Goal: Task Accomplishment & Management: Use online tool/utility

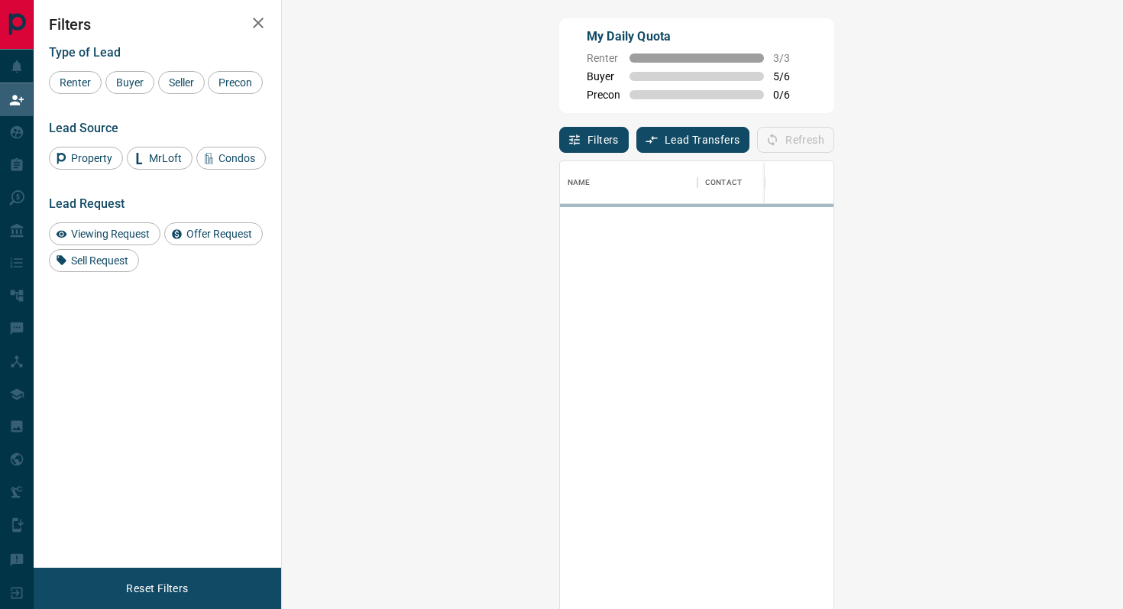
scroll to position [462, 808]
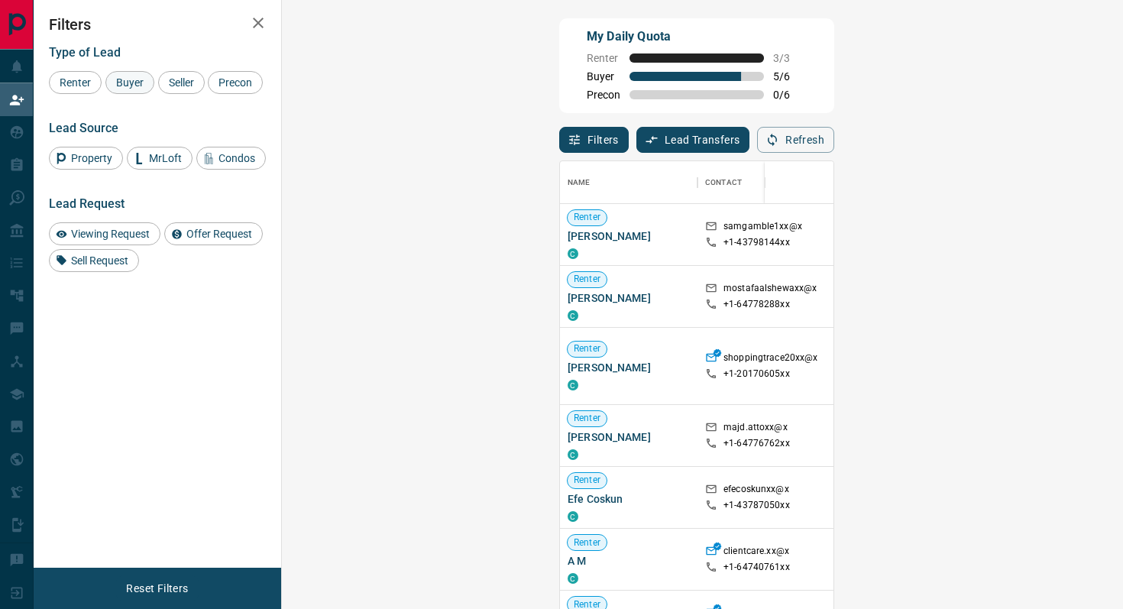
click at [137, 79] on span "Buyer" at bounding box center [130, 82] width 38 height 12
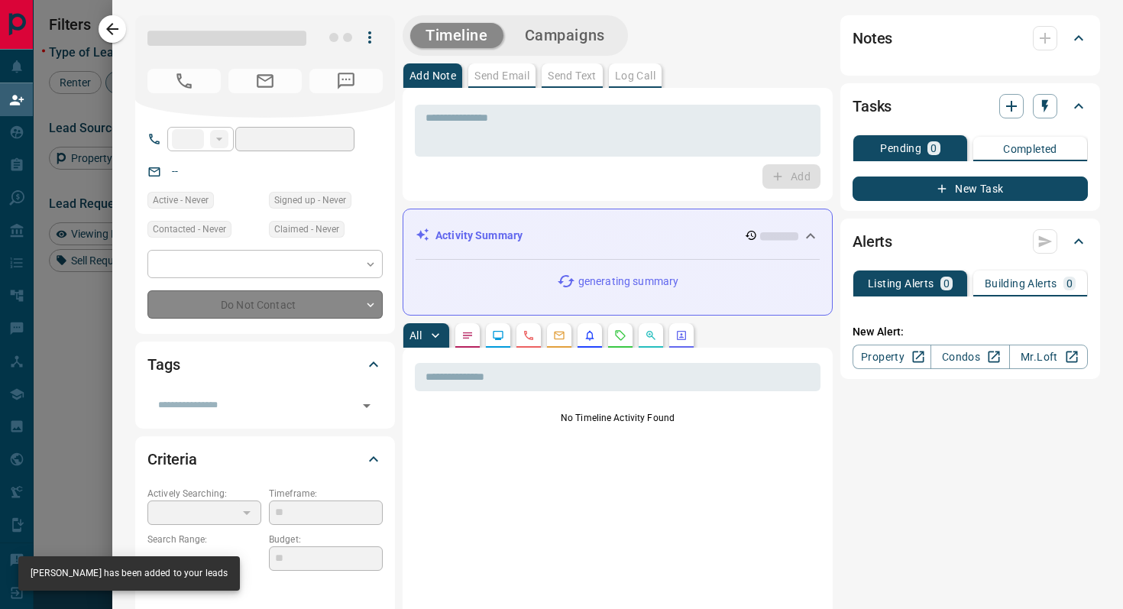
type input "**"
type input "**********"
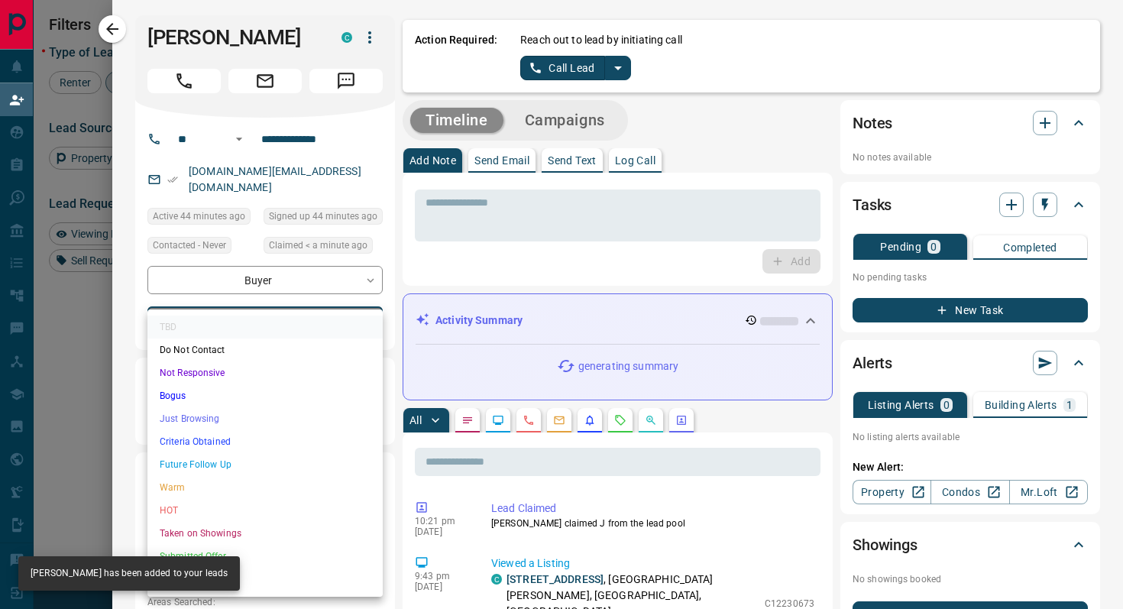
click at [345, 305] on body "Lead Transfers Claim Leads My Leads Tasks Opportunities Deals Campaigns Automat…" at bounding box center [561, 259] width 1123 height 518
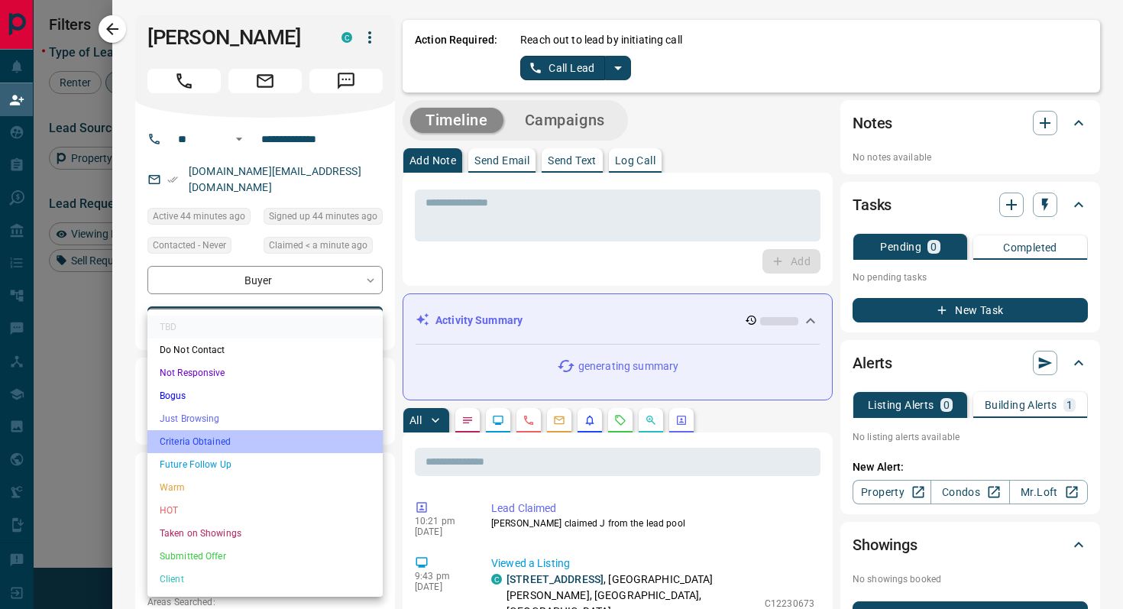
click at [243, 439] on li "Criteria Obtained" at bounding box center [264, 441] width 235 height 23
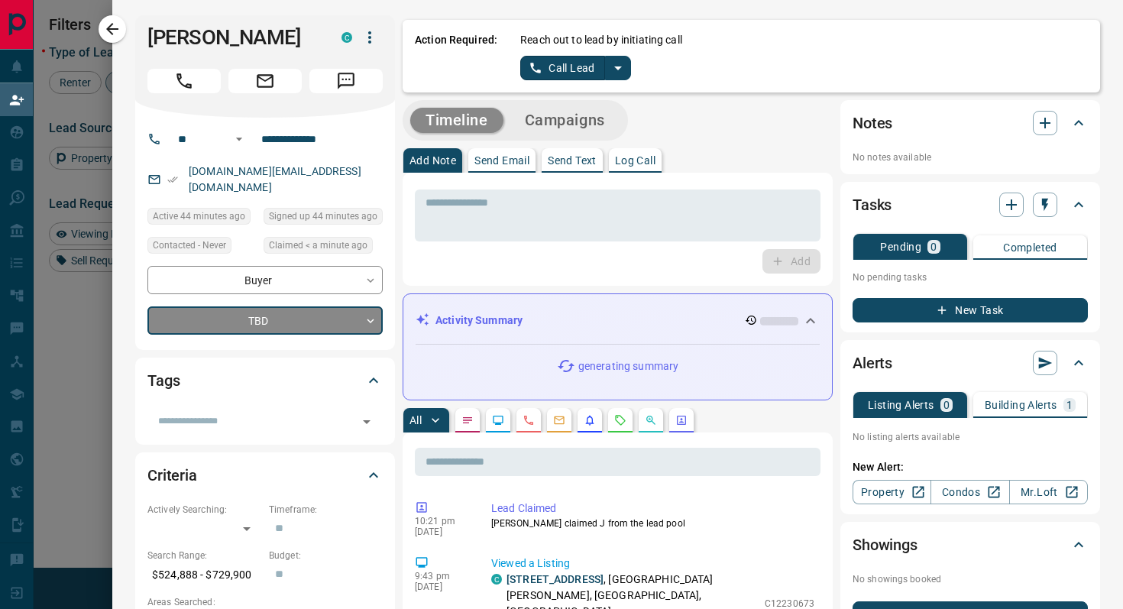
type input "*"
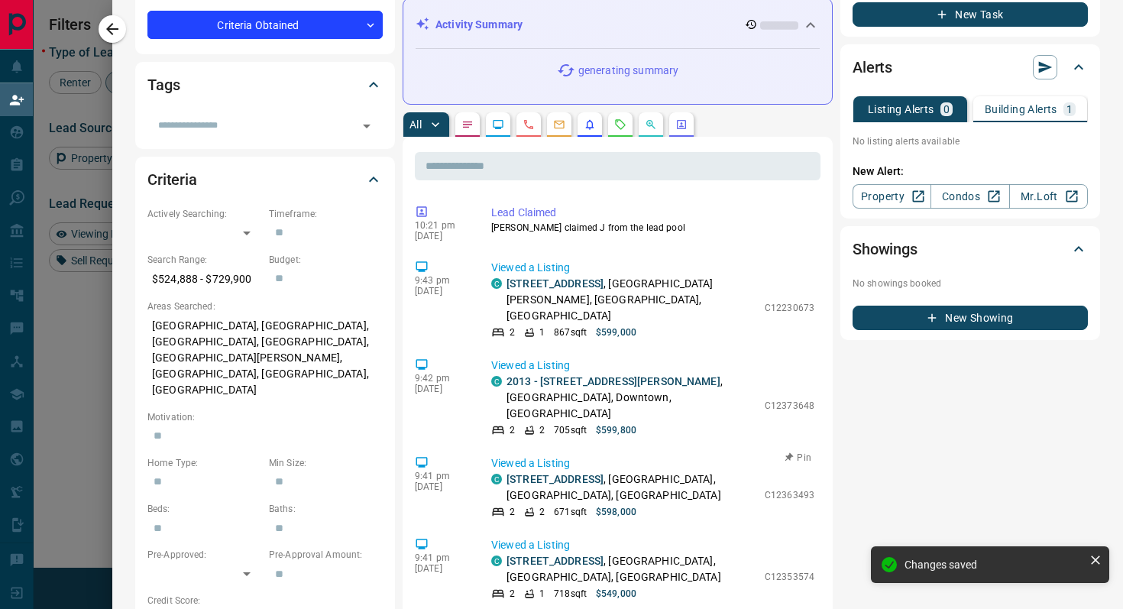
scroll to position [0, 0]
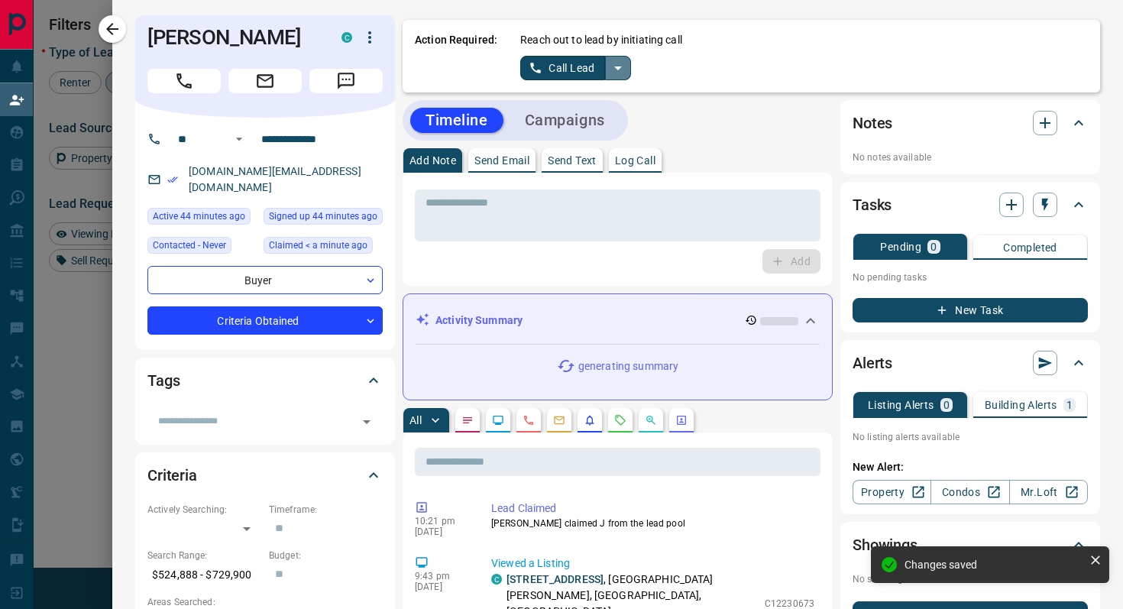
click at [620, 66] on icon "split button" at bounding box center [618, 68] width 8 height 4
click at [596, 118] on li "Log Manual Call" at bounding box center [574, 120] width 93 height 23
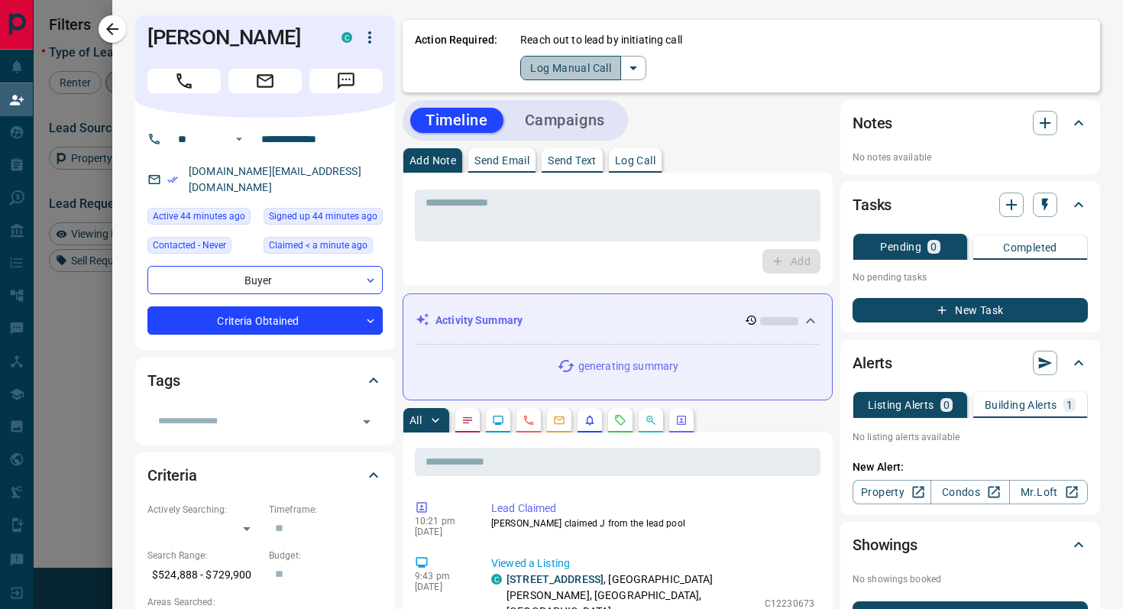
click at [520, 63] on button "Log Manual Call" at bounding box center [570, 68] width 101 height 24
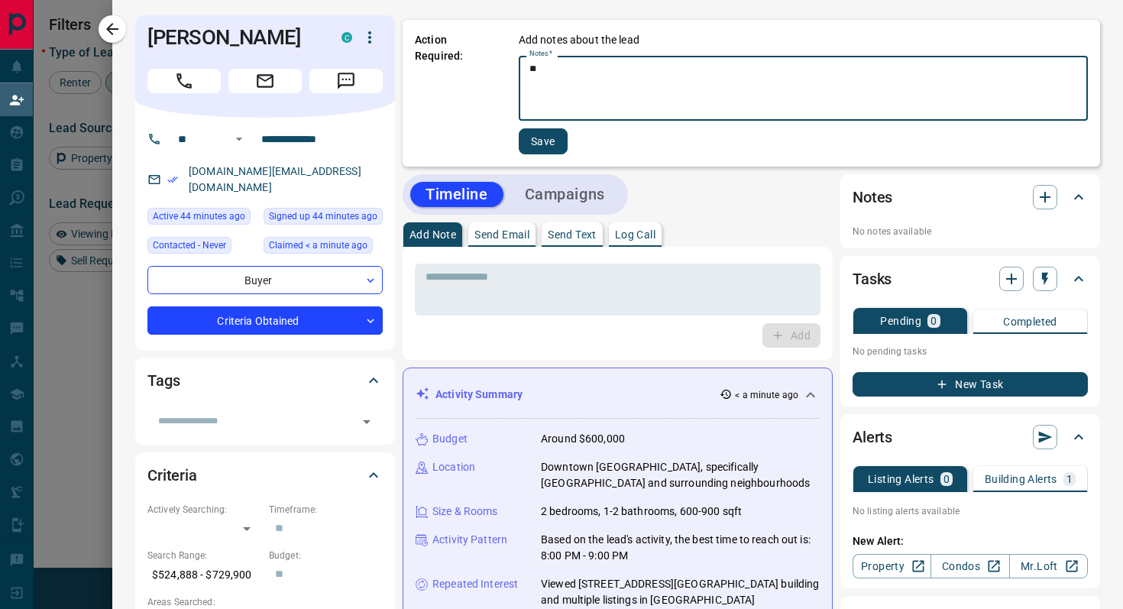
type textarea "*"
type textarea "******"
click at [543, 151] on button "Save" at bounding box center [542, 141] width 49 height 26
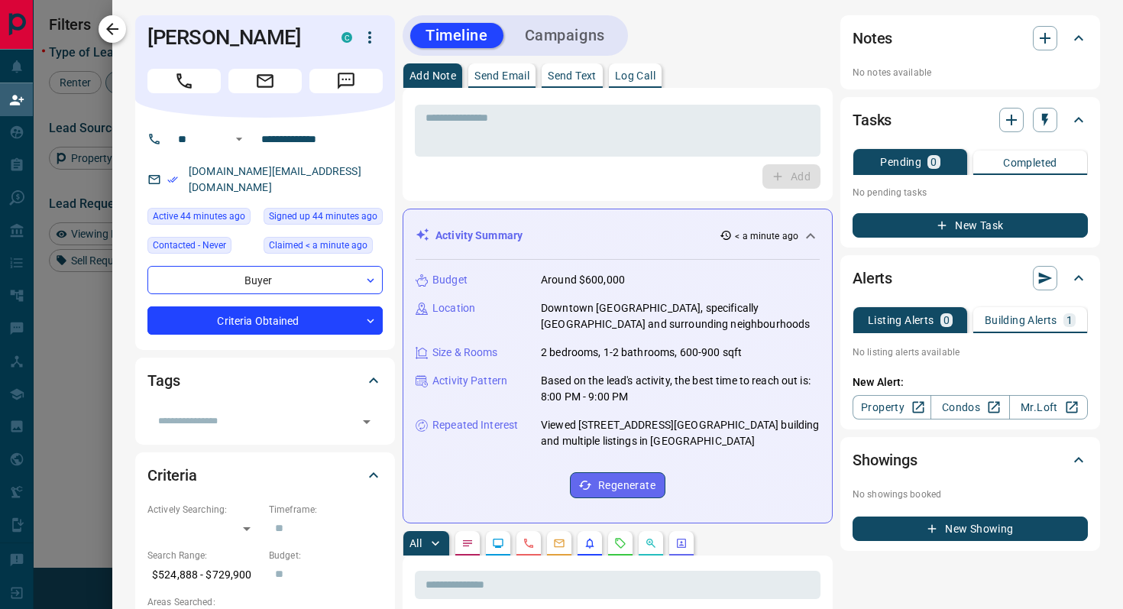
click at [118, 23] on icon "button" at bounding box center [112, 29] width 18 height 18
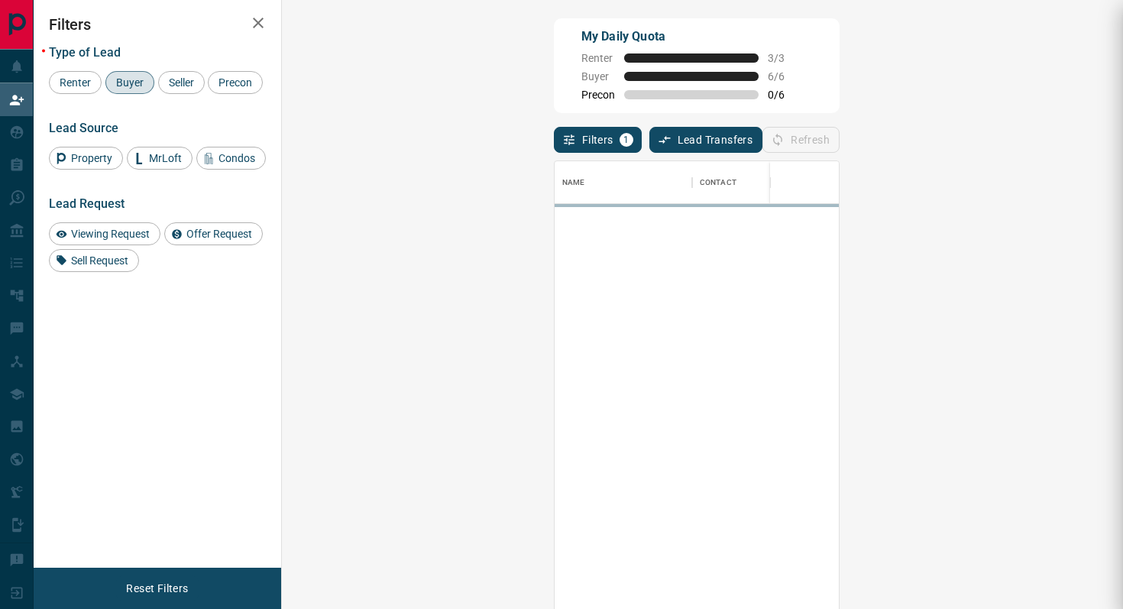
scroll to position [462, 808]
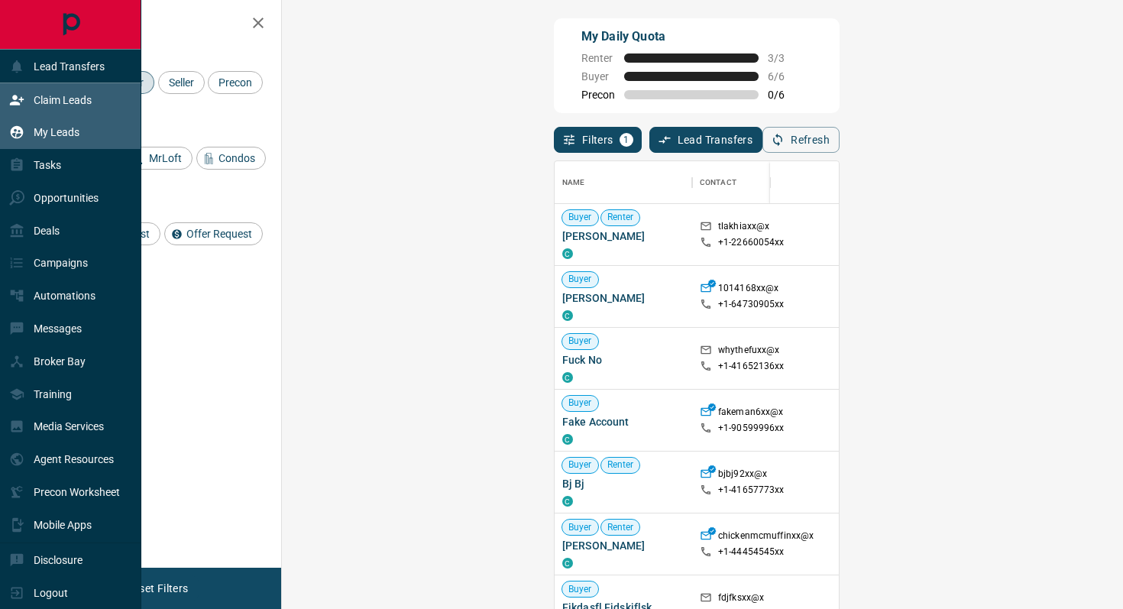
click at [61, 124] on div "My Leads" at bounding box center [44, 132] width 70 height 25
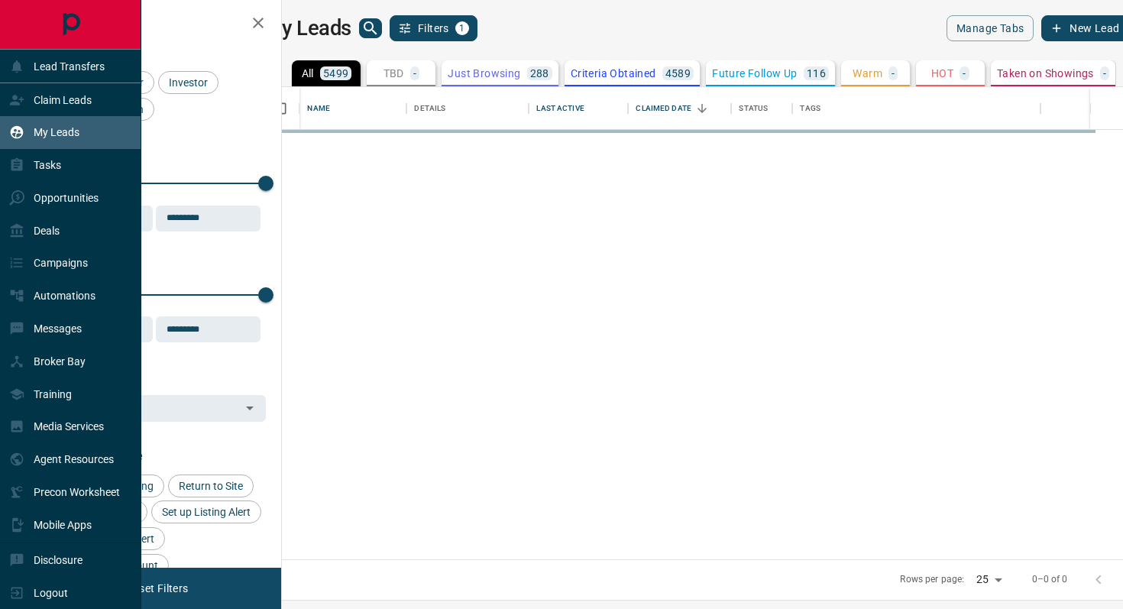
scroll to position [472, 834]
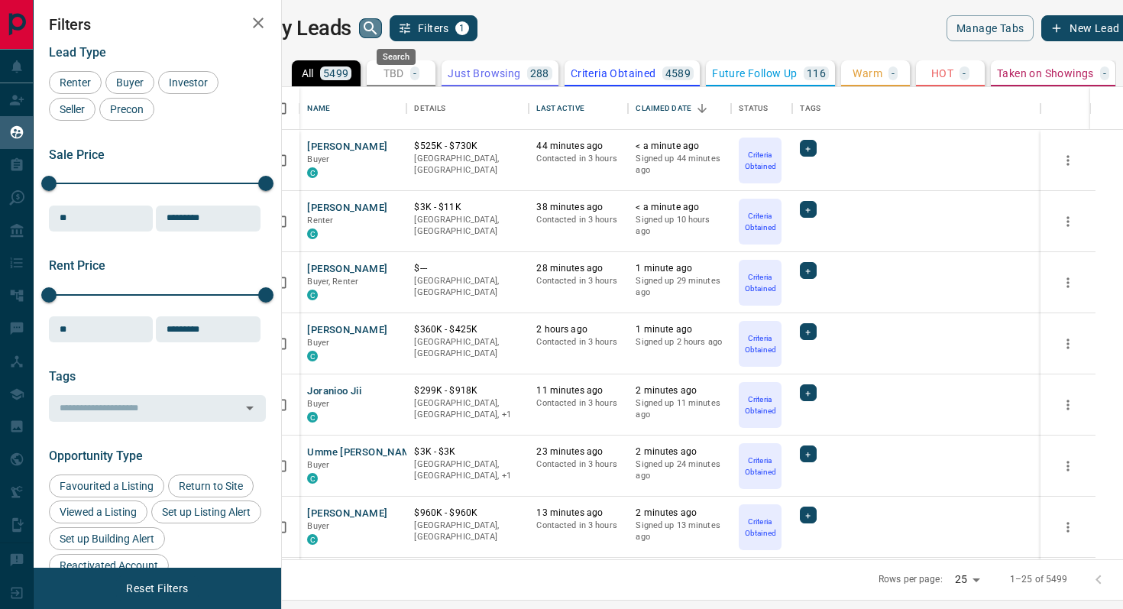
click at [380, 21] on icon "search button" at bounding box center [370, 28] width 18 height 18
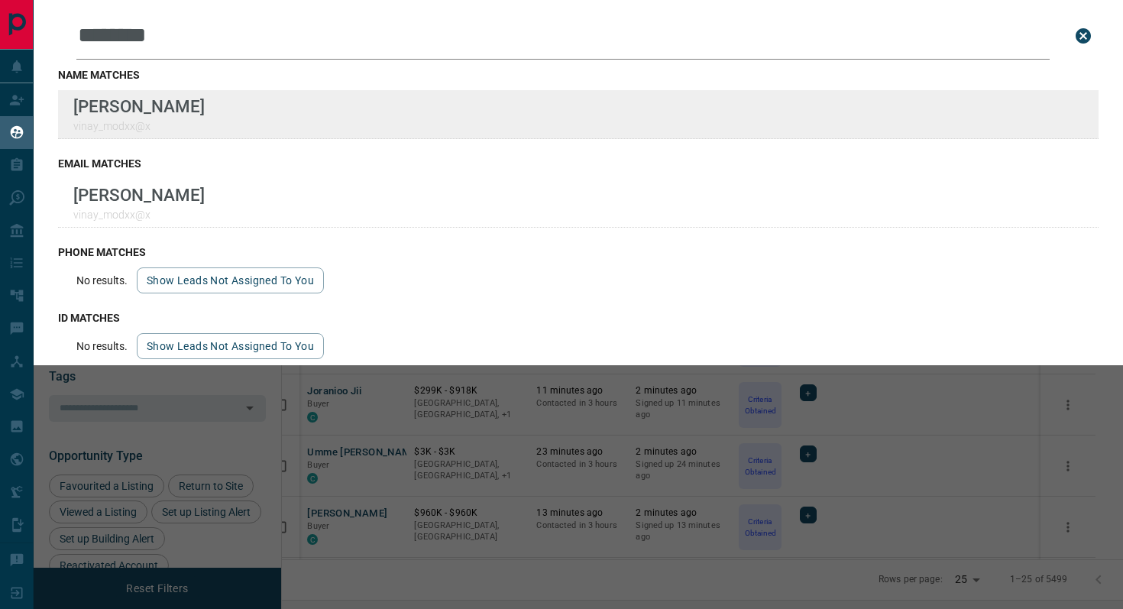
type input "********"
click at [0, 0] on div "Lead Transfers Claim Leads My Leads Tasks Opportunities Deals Campaigns Automat…" at bounding box center [561, 295] width 1123 height 590
